Goal: Information Seeking & Learning: Learn about a topic

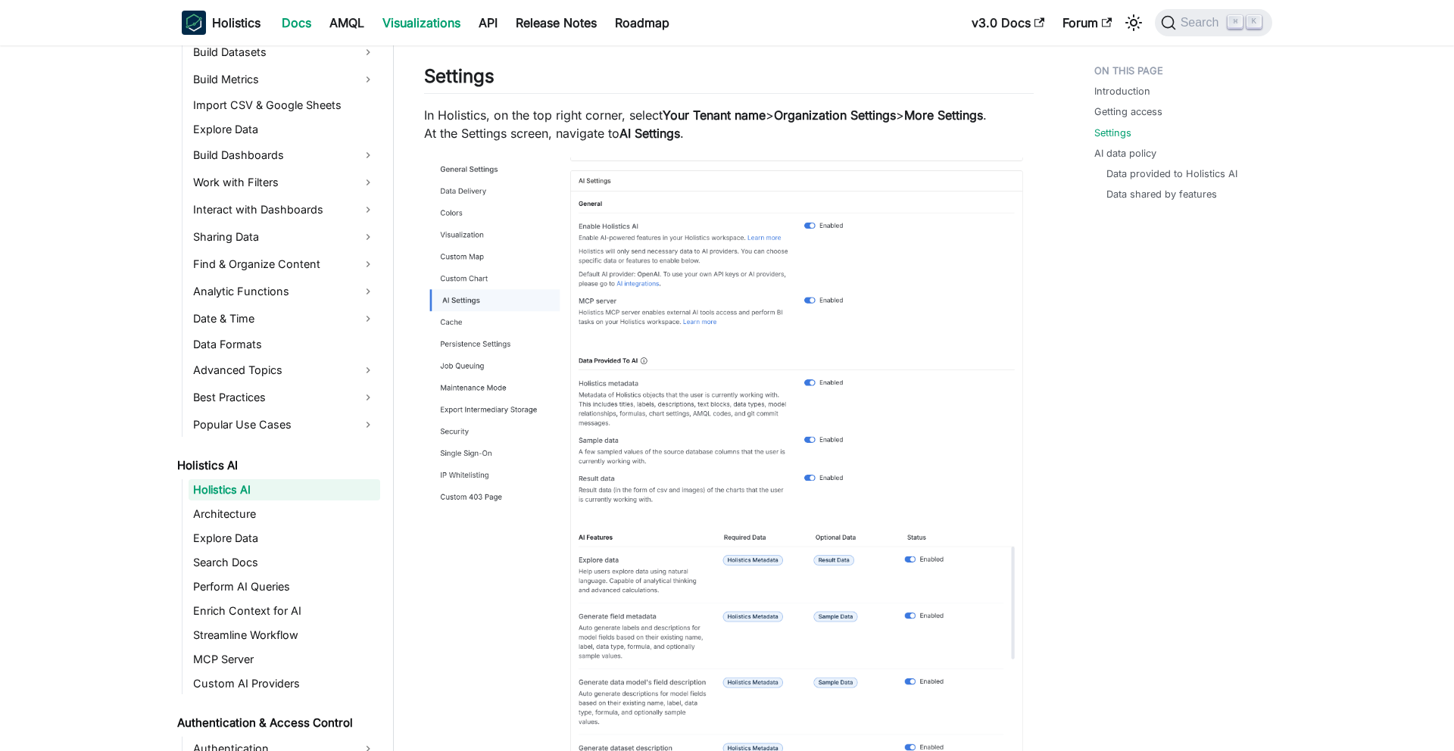
scroll to position [372, 0]
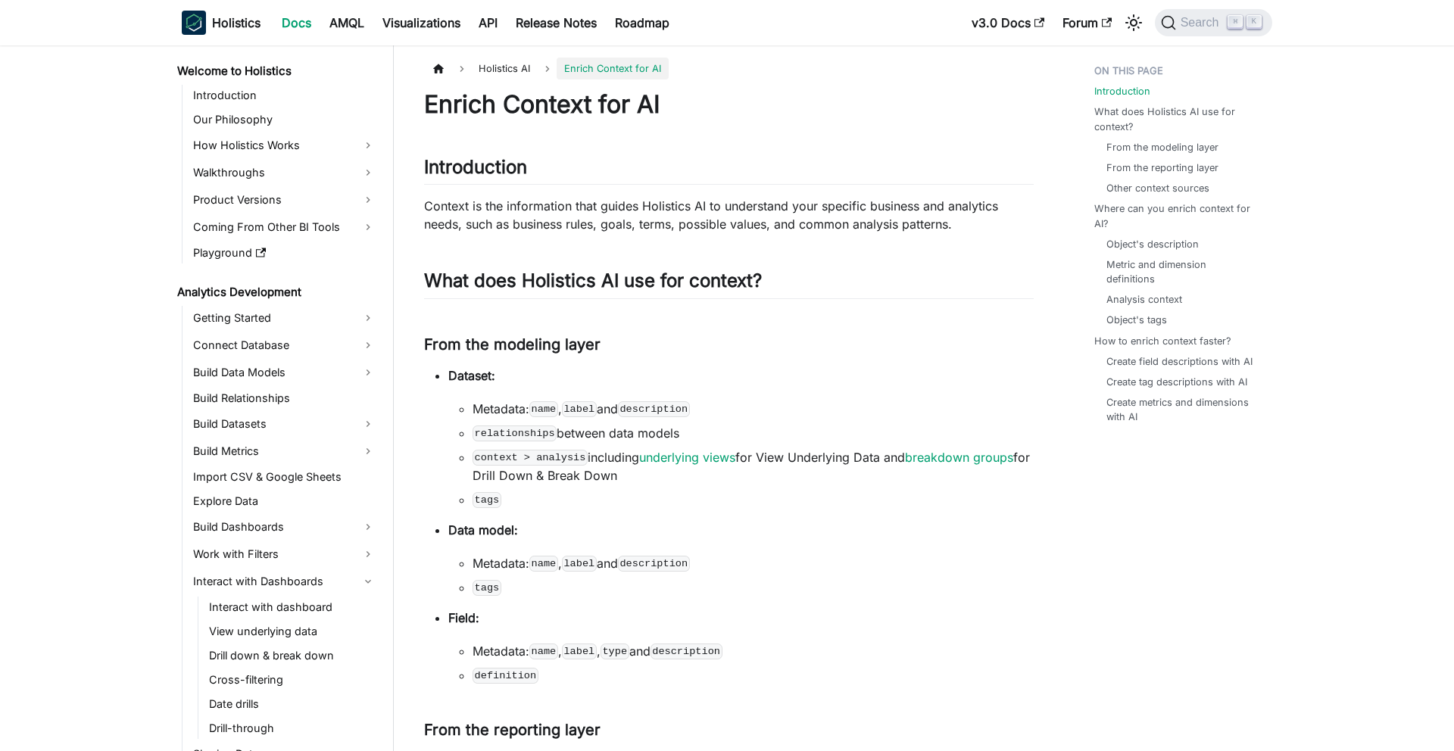
scroll to position [807, 0]
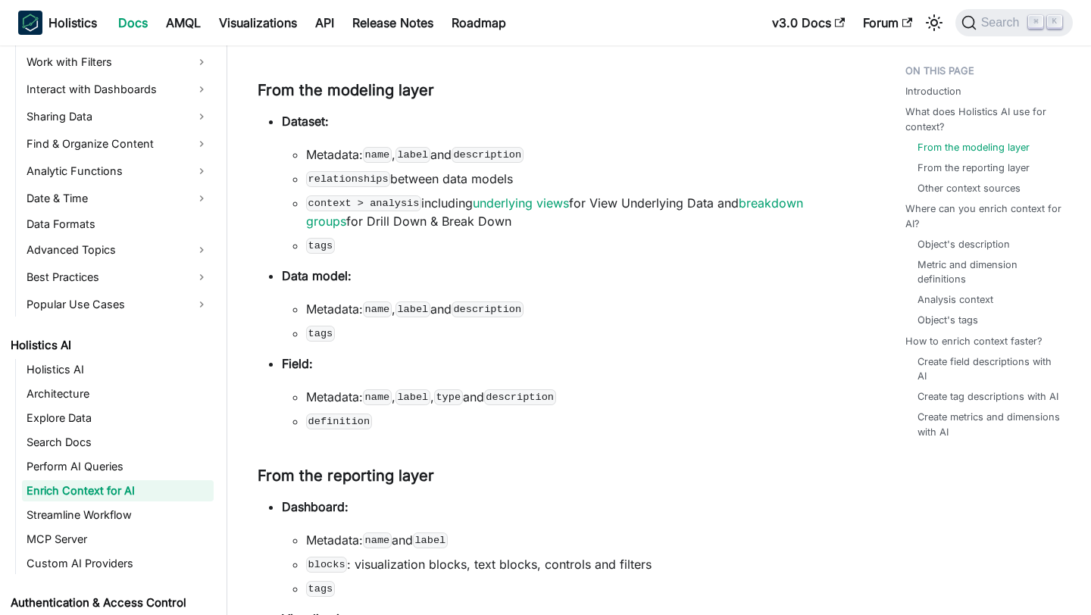
scroll to position [257, 0]
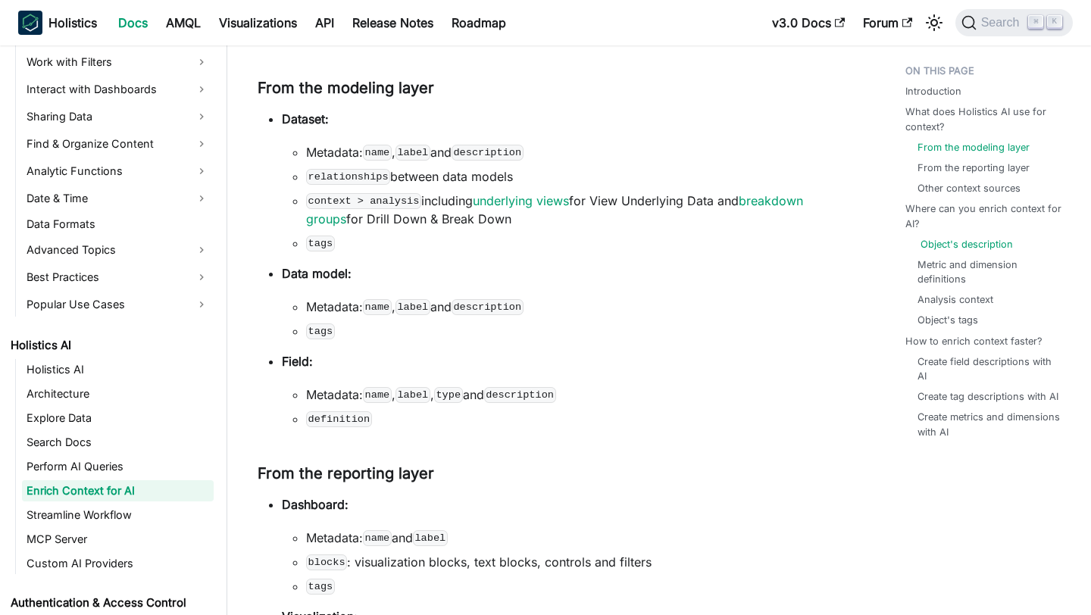
click at [989, 246] on link "Object's description" at bounding box center [966, 244] width 92 height 14
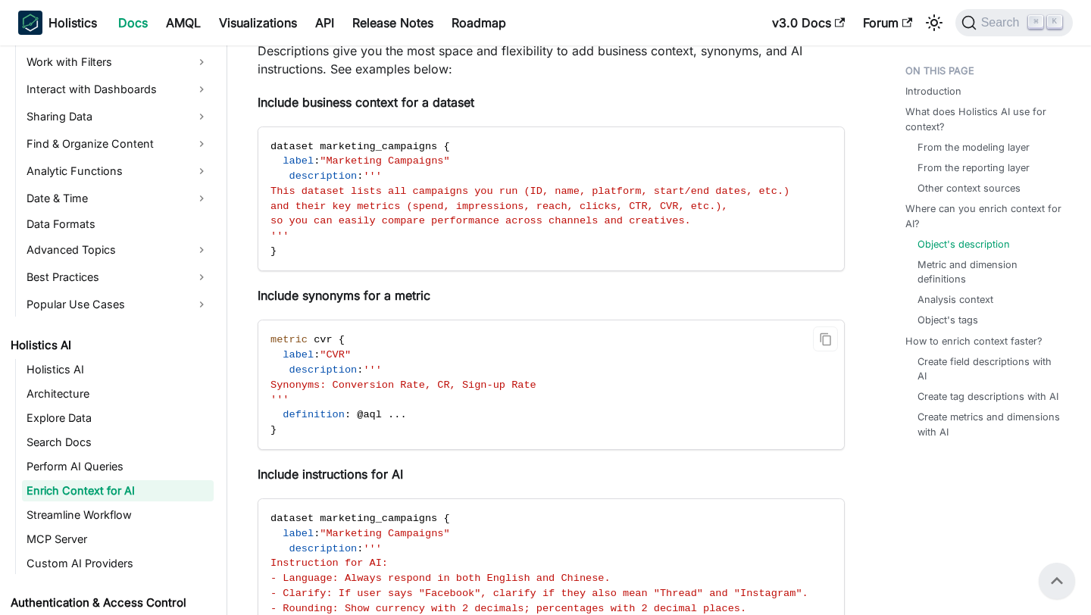
scroll to position [1327, 0]
